Goal: Find specific page/section: Find specific page/section

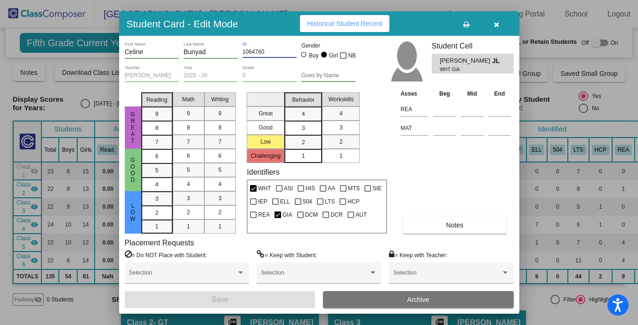
scroll to position [329, 0]
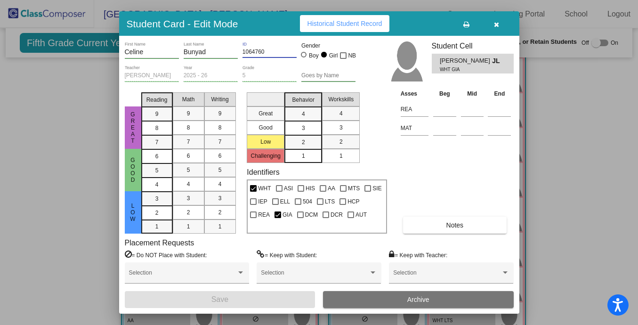
click at [495, 24] on icon "button" at bounding box center [496, 24] width 5 height 7
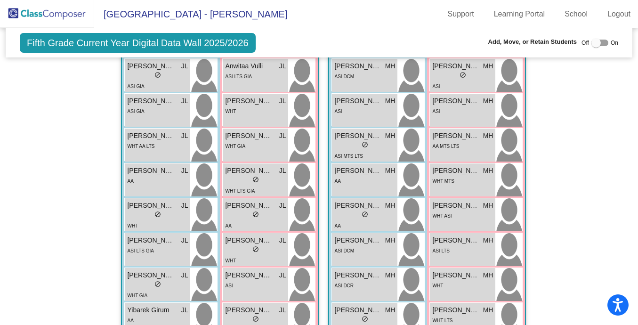
click at [61, 15] on img at bounding box center [47, 14] width 94 height 28
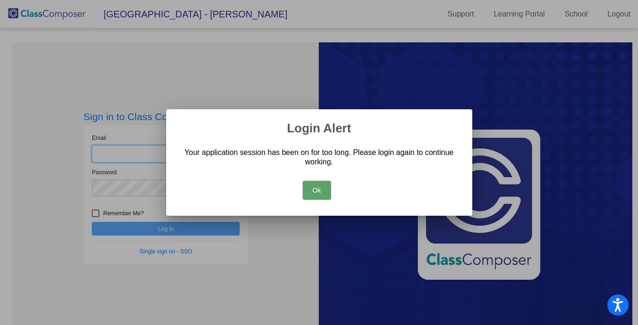
type input "[PERSON_NAME][EMAIL_ADDRESS][PERSON_NAME][DOMAIN_NAME]"
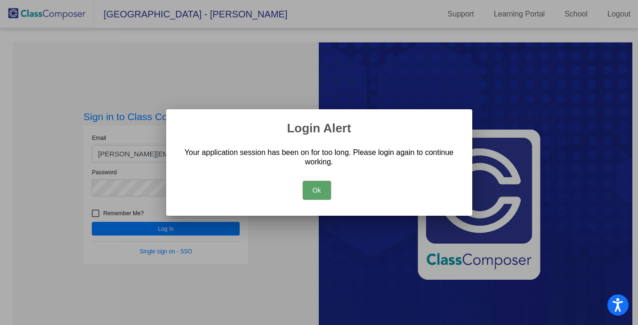
click at [312, 190] on button "Ok" at bounding box center [317, 190] width 28 height 19
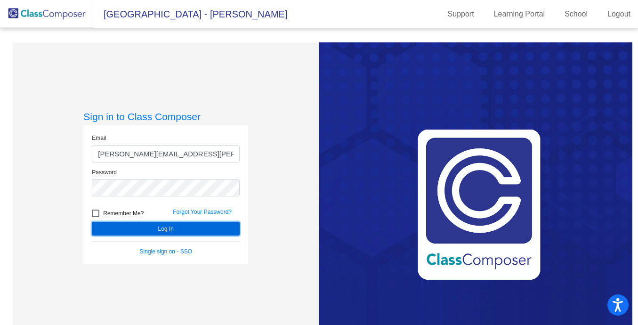
click at [149, 230] on button "Log In" at bounding box center [166, 229] width 148 height 14
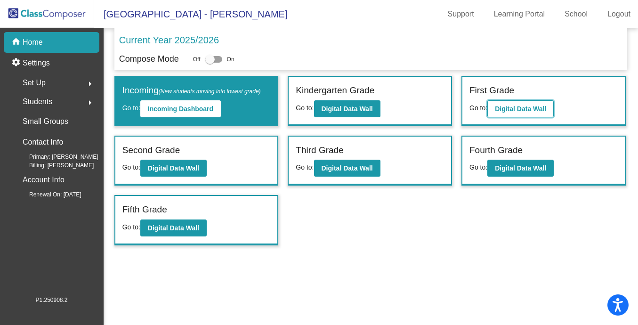
click at [537, 108] on b "Digital Data Wall" at bounding box center [520, 109] width 51 height 8
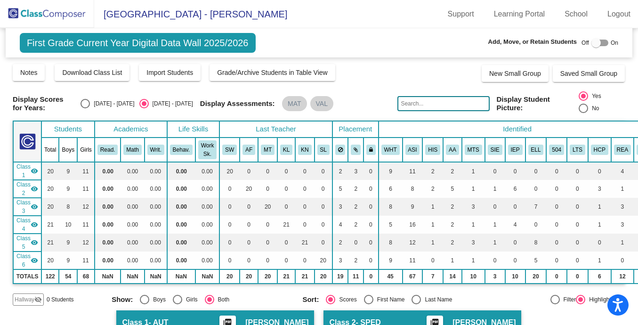
click at [443, 105] on input "text" at bounding box center [443, 103] width 92 height 15
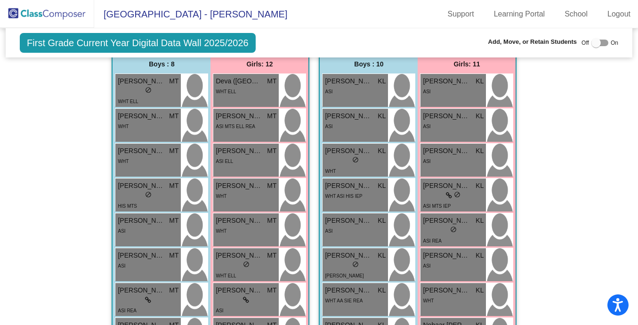
scroll to position [690, 0]
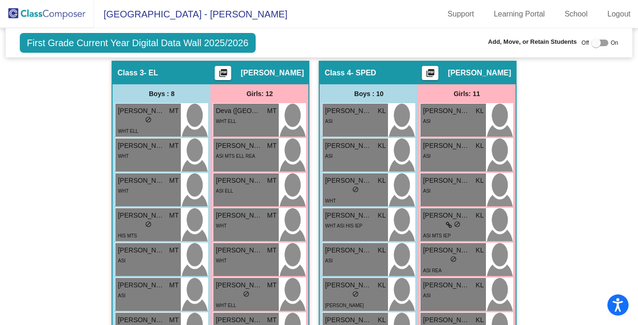
type input "auveen"
click at [57, 15] on img at bounding box center [47, 14] width 94 height 28
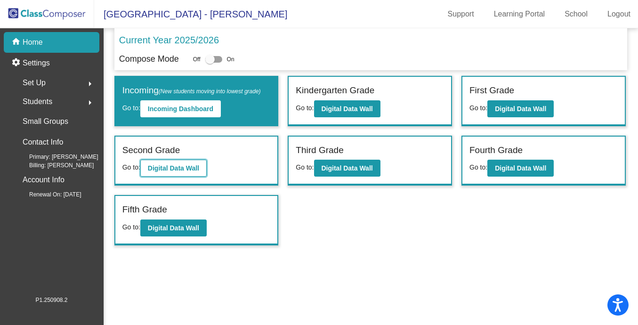
click at [163, 163] on button "Digital Data Wall" at bounding box center [173, 168] width 66 height 17
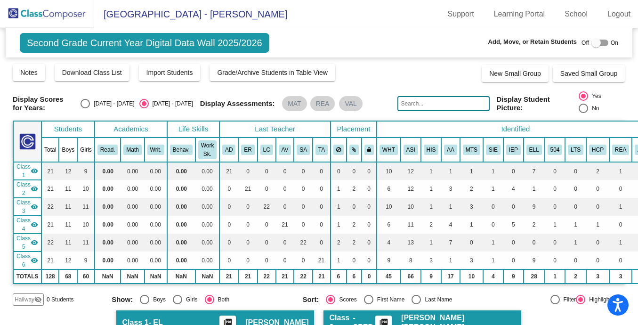
click at [435, 105] on input "text" at bounding box center [443, 103] width 92 height 15
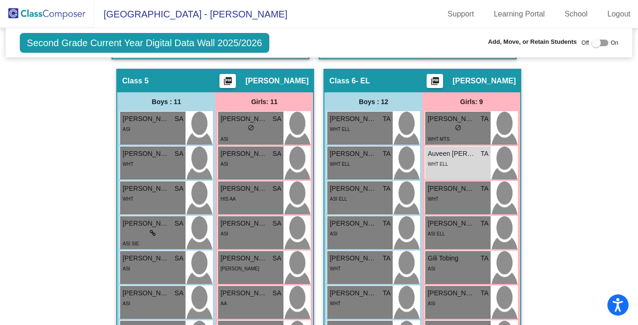
scroll to position [1159, 0]
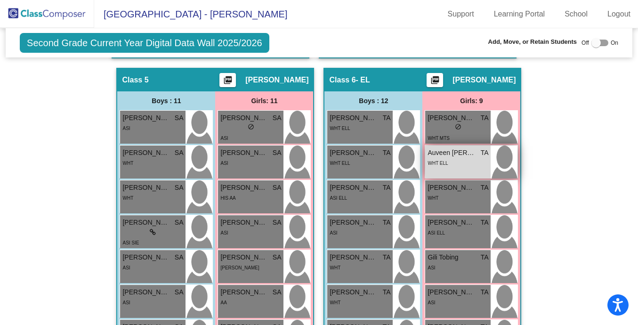
type input "auveen"
click at [462, 164] on div "WHT ELL" at bounding box center [458, 163] width 61 height 10
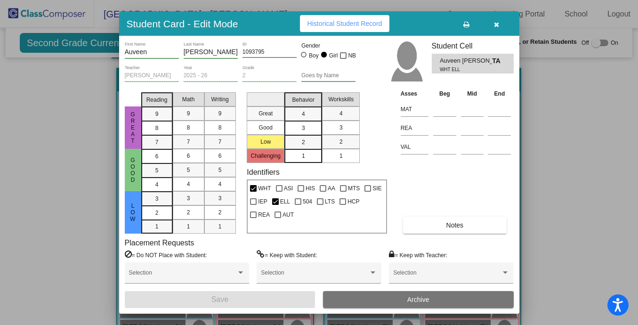
click at [500, 25] on button "button" at bounding box center [497, 23] width 30 height 17
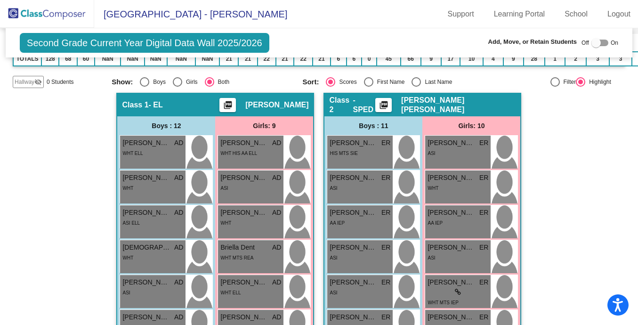
scroll to position [0, 0]
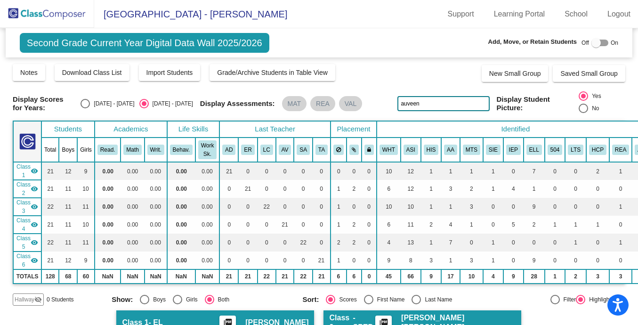
click at [35, 188] on mat-icon "visibility" at bounding box center [35, 189] width 8 height 8
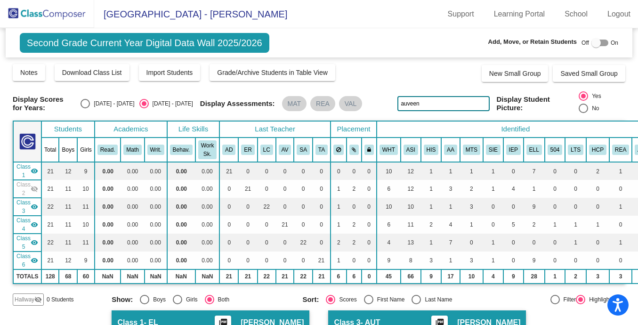
click at [34, 206] on mat-icon "visibility" at bounding box center [35, 207] width 8 height 8
click at [34, 225] on mat-icon "visibility" at bounding box center [35, 225] width 8 height 8
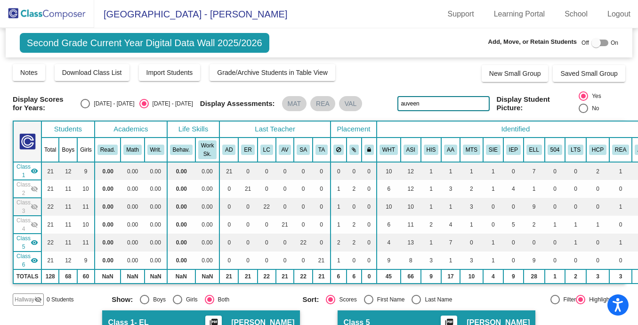
click at [34, 240] on mat-icon "visibility" at bounding box center [35, 243] width 8 height 8
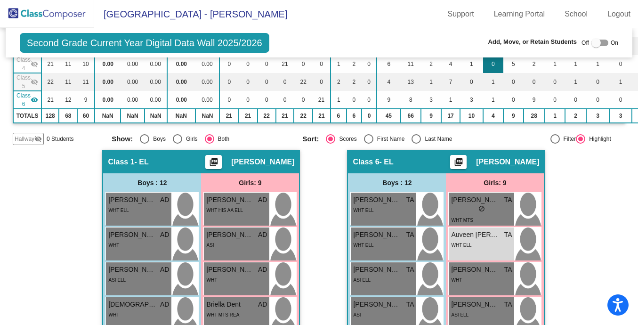
scroll to position [178, 0]
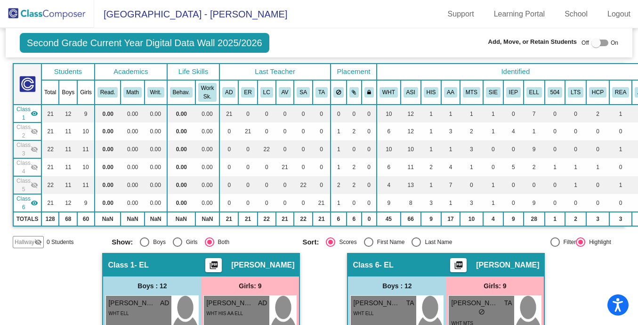
scroll to position [58, 0]
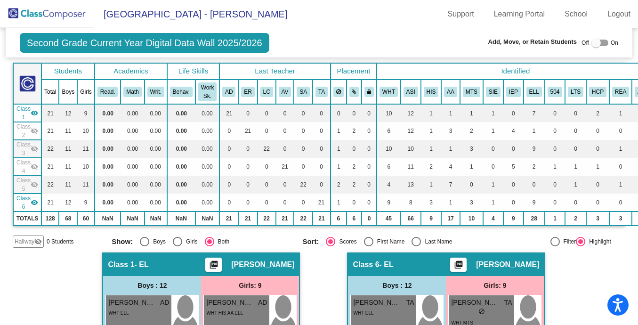
click at [36, 114] on mat-icon "visibility" at bounding box center [35, 113] width 8 height 8
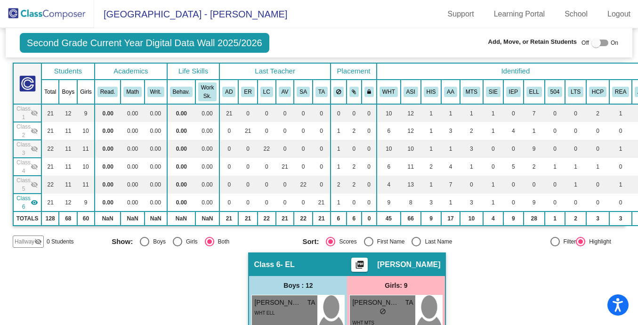
click at [35, 129] on mat-icon "visibility_off" at bounding box center [35, 131] width 8 height 8
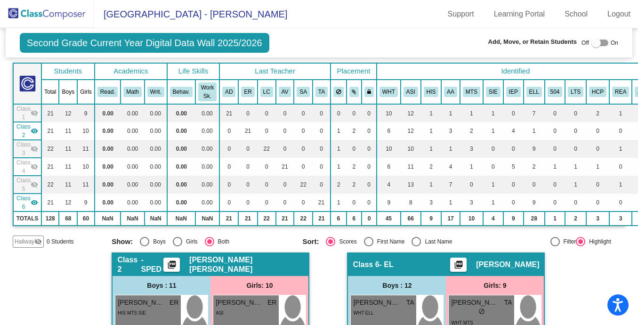
click at [36, 129] on mat-icon "visibility" at bounding box center [35, 131] width 8 height 8
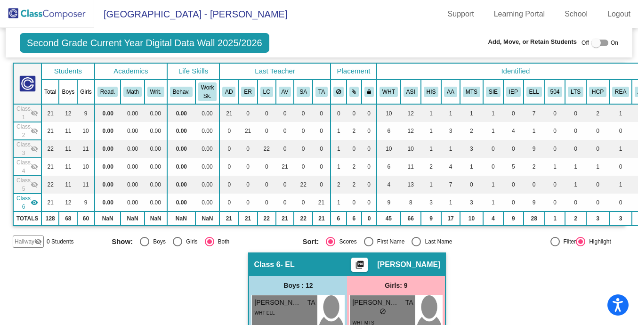
click at [35, 148] on mat-icon "visibility_off" at bounding box center [35, 149] width 8 height 8
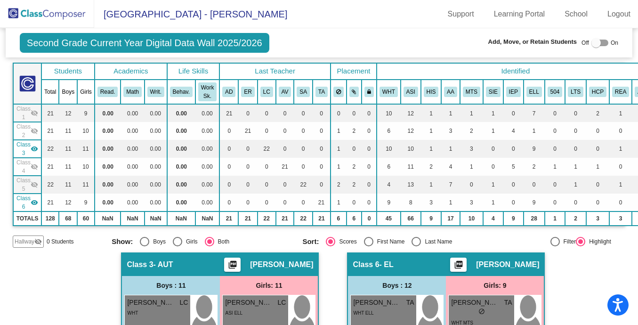
click at [35, 148] on mat-icon "visibility" at bounding box center [35, 149] width 8 height 8
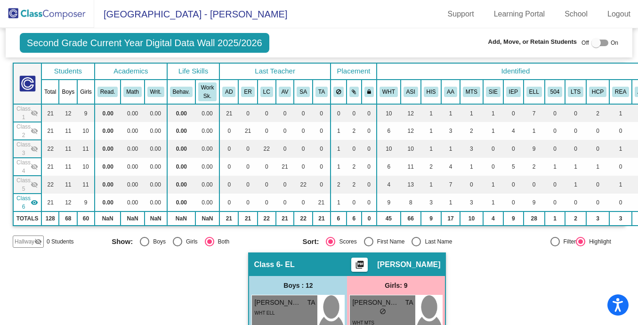
click at [36, 164] on mat-icon "visibility_off" at bounding box center [35, 167] width 8 height 8
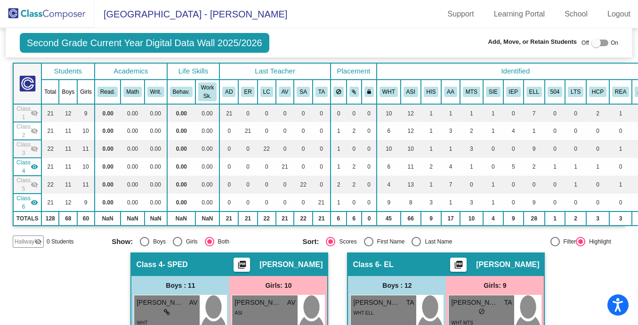
click at [36, 165] on mat-icon "visibility" at bounding box center [35, 167] width 8 height 8
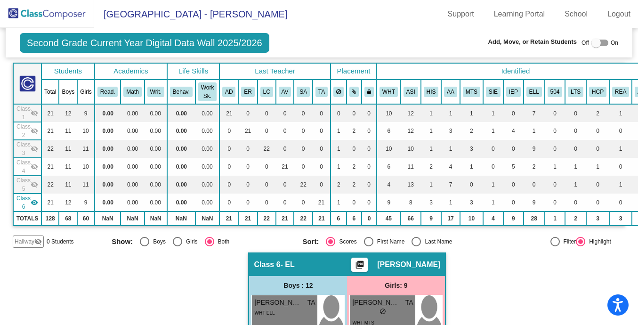
click at [34, 181] on mat-icon "visibility_off" at bounding box center [35, 185] width 8 height 8
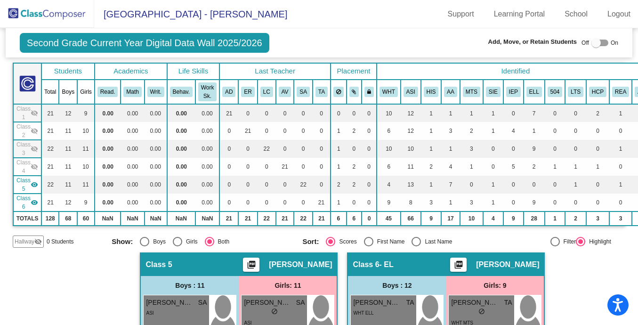
click at [34, 181] on mat-icon "visibility" at bounding box center [35, 185] width 8 height 8
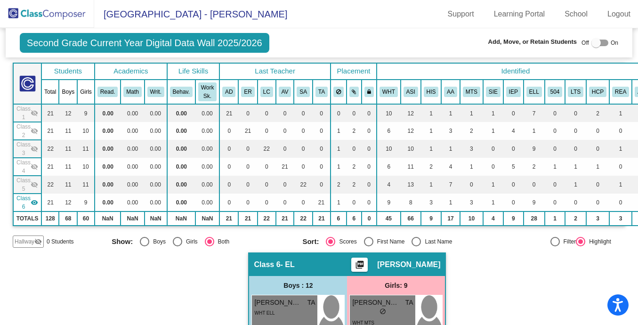
click at [34, 112] on mat-icon "visibility_off" at bounding box center [35, 113] width 8 height 8
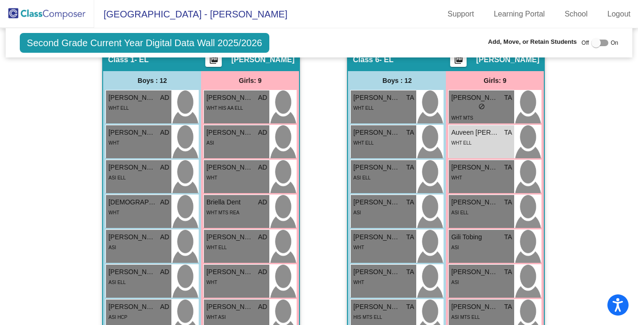
scroll to position [256, 0]
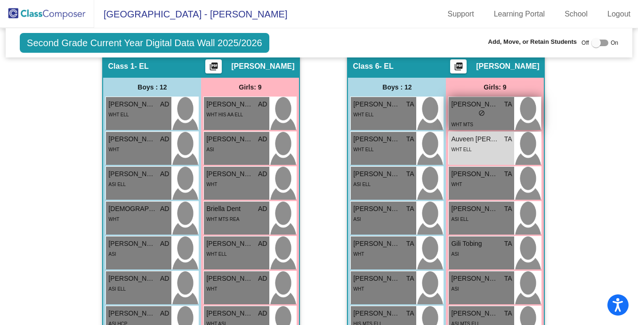
click at [502, 111] on div "lock do_not_disturb_alt" at bounding box center [481, 114] width 61 height 10
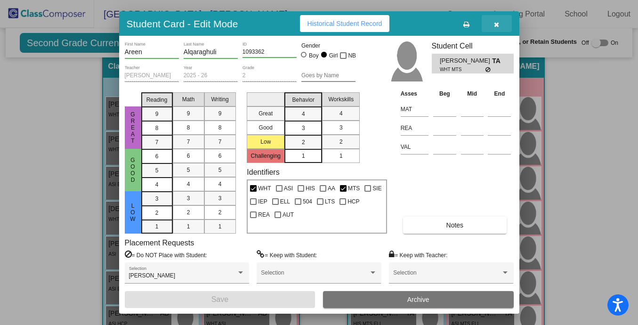
click at [501, 20] on button "button" at bounding box center [497, 23] width 30 height 17
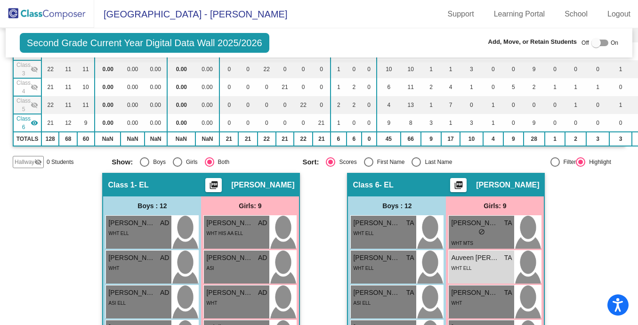
scroll to position [143, 0]
